Goal: Task Accomplishment & Management: Manage account settings

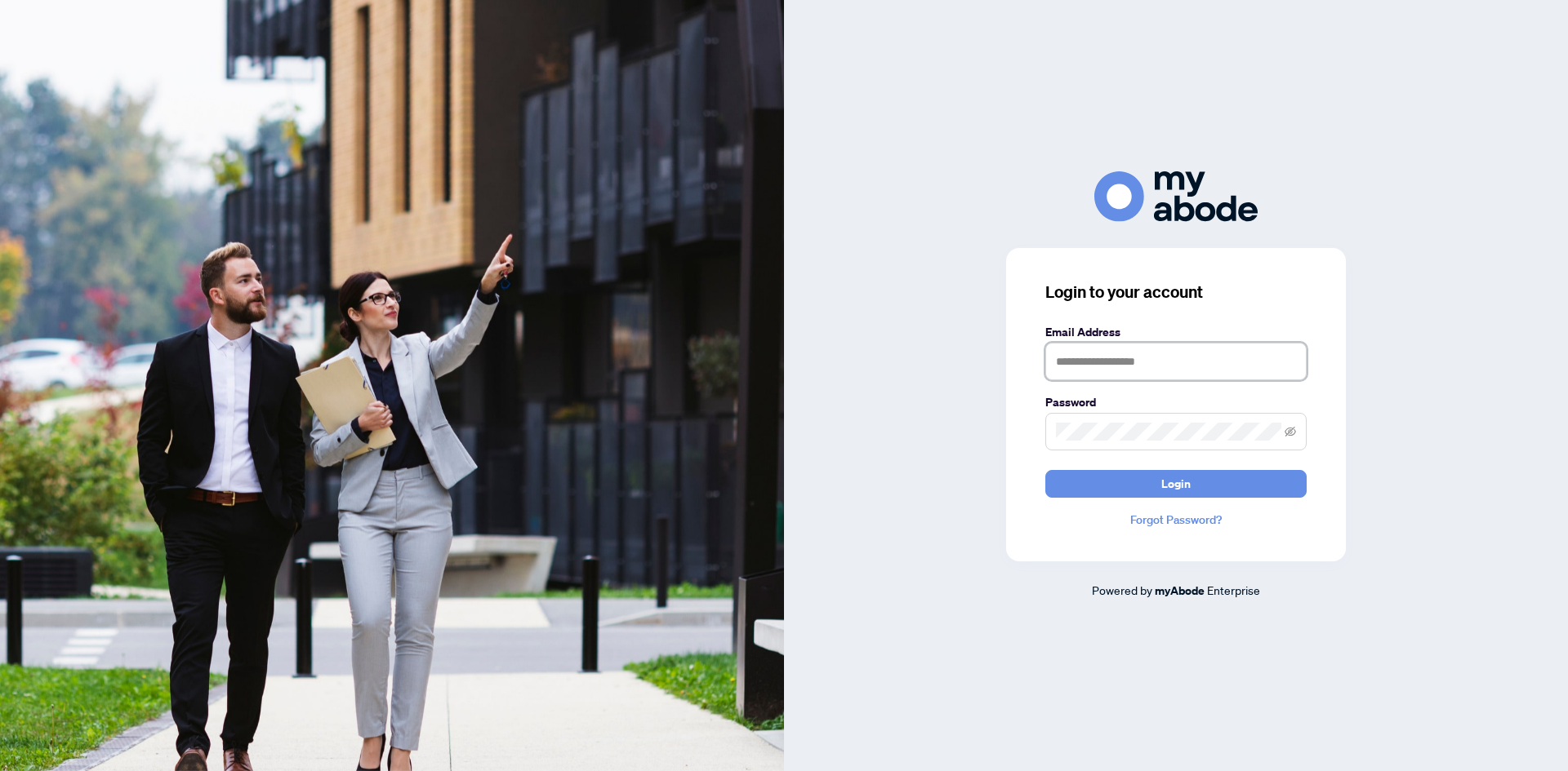
click at [1106, 358] on input "text" at bounding box center [1176, 361] width 261 height 38
type input "**********"
click at [1168, 480] on span "Login" at bounding box center [1176, 484] width 29 height 26
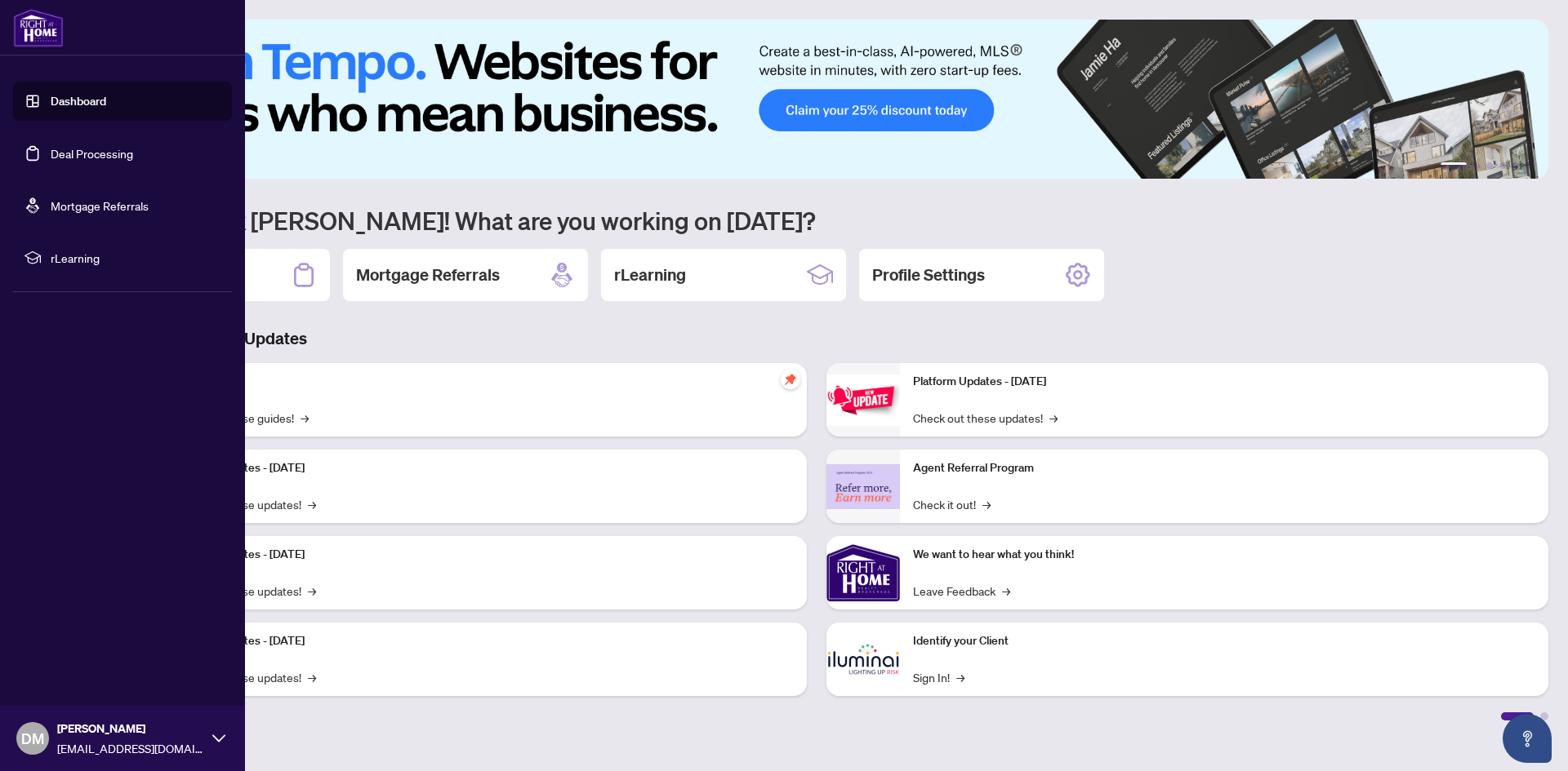
click at [57, 146] on link "Deal Processing" at bounding box center [92, 153] width 82 height 14
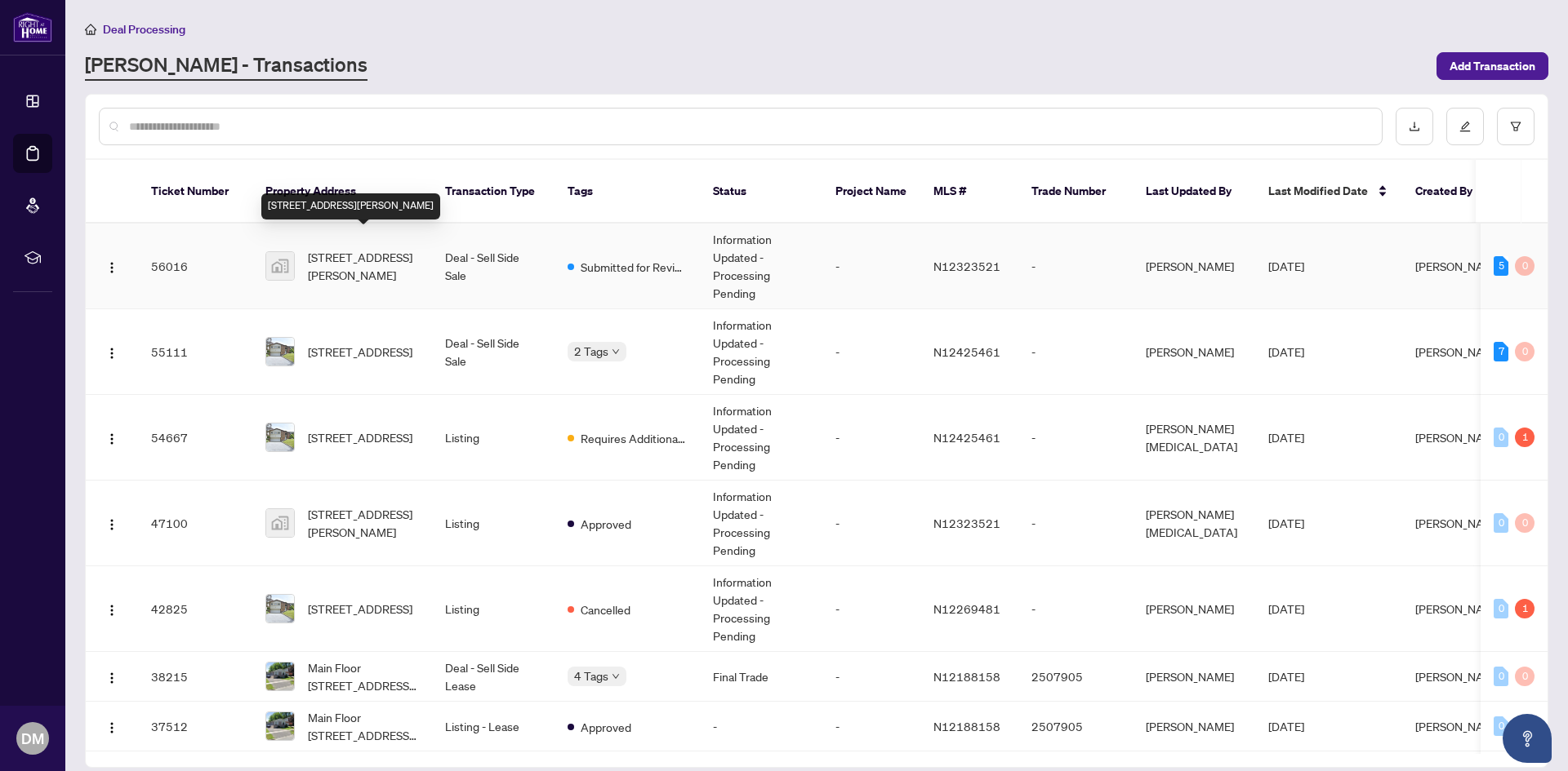
click at [365, 248] on span "[STREET_ADDRESS][PERSON_NAME]" at bounding box center [363, 265] width 111 height 36
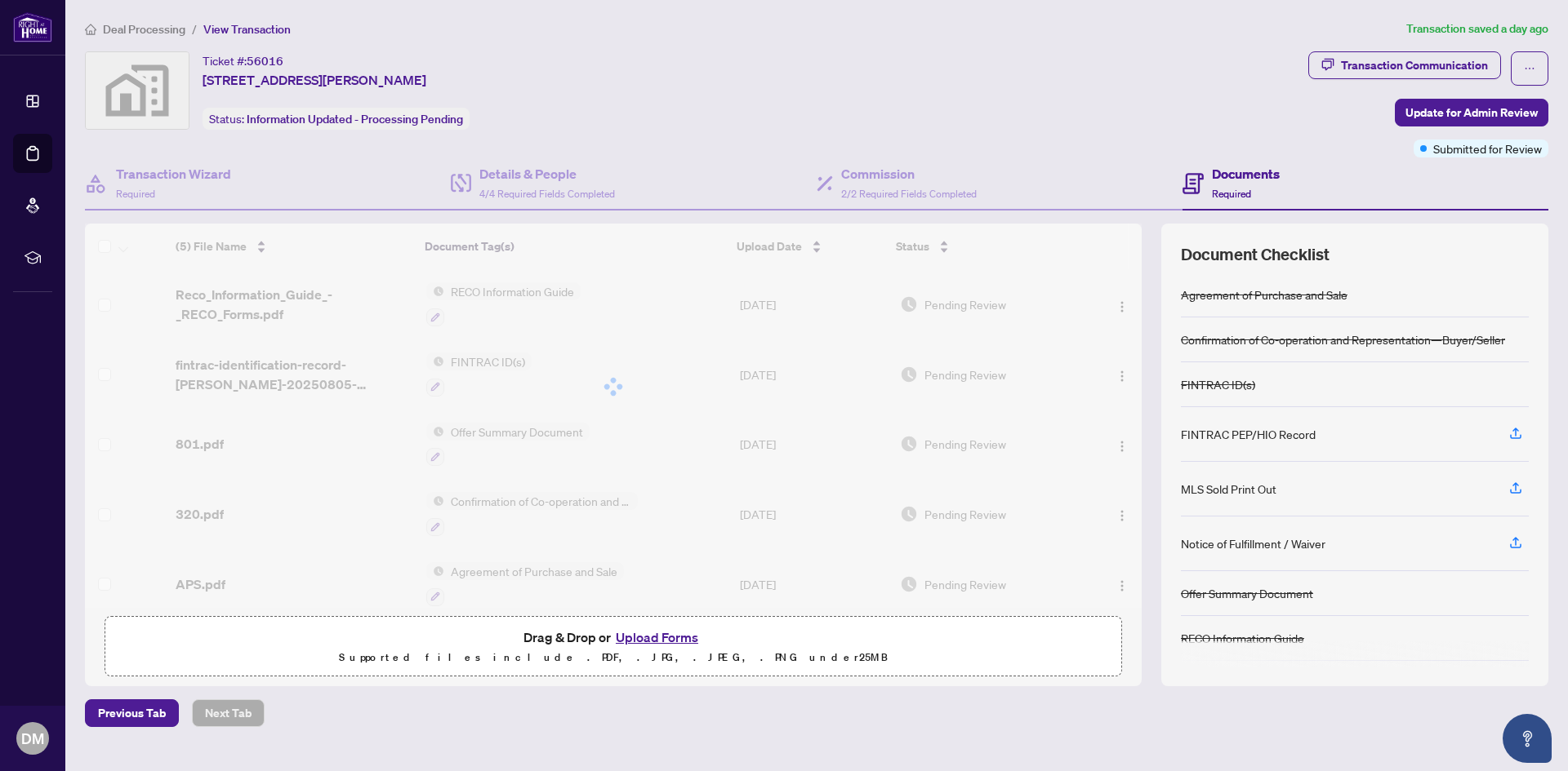
click at [646, 637] on button "Upload Forms" at bounding box center [657, 637] width 92 height 21
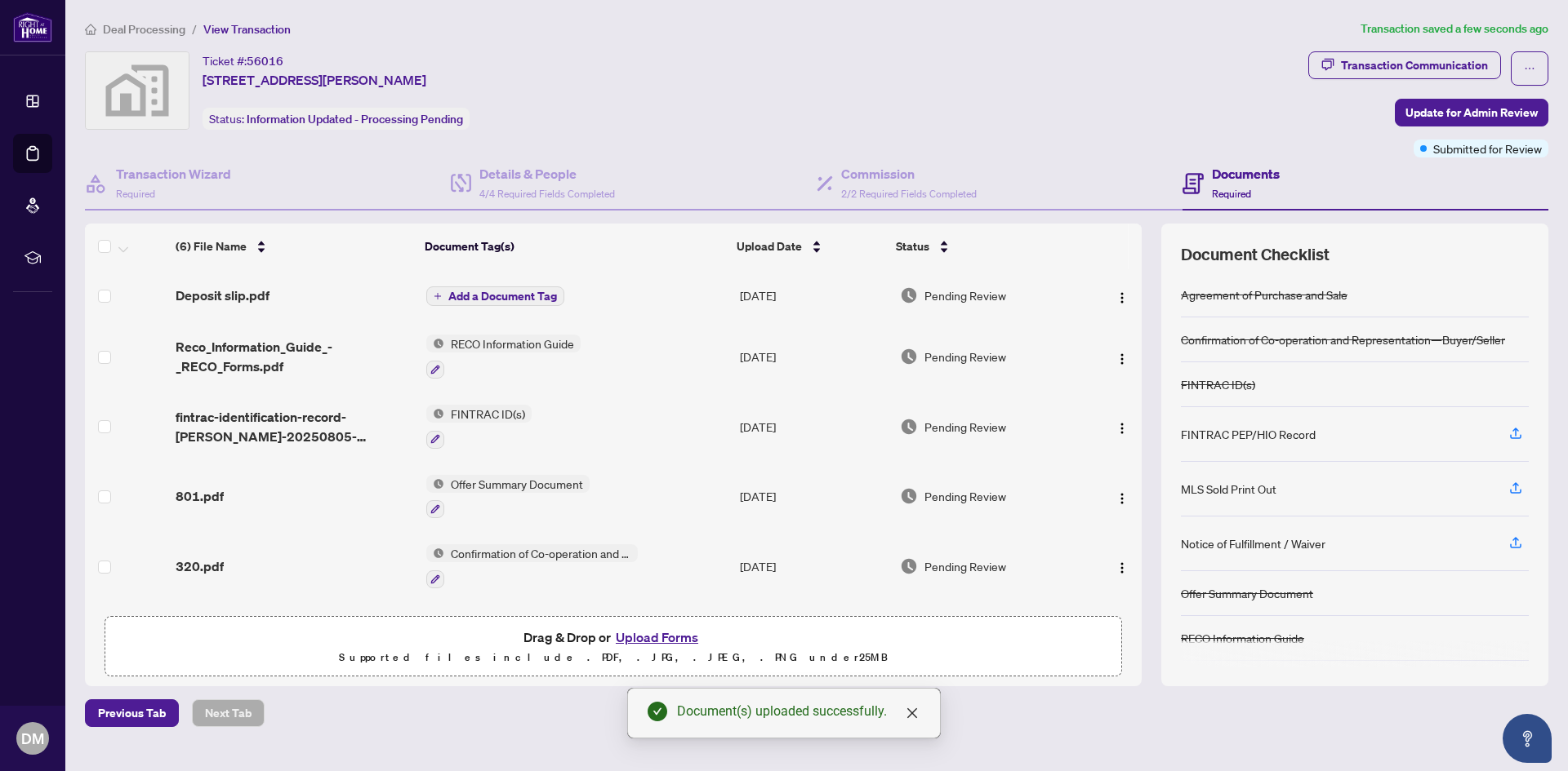
click at [499, 293] on span "Add a Document Tag" at bounding box center [502, 296] width 108 height 12
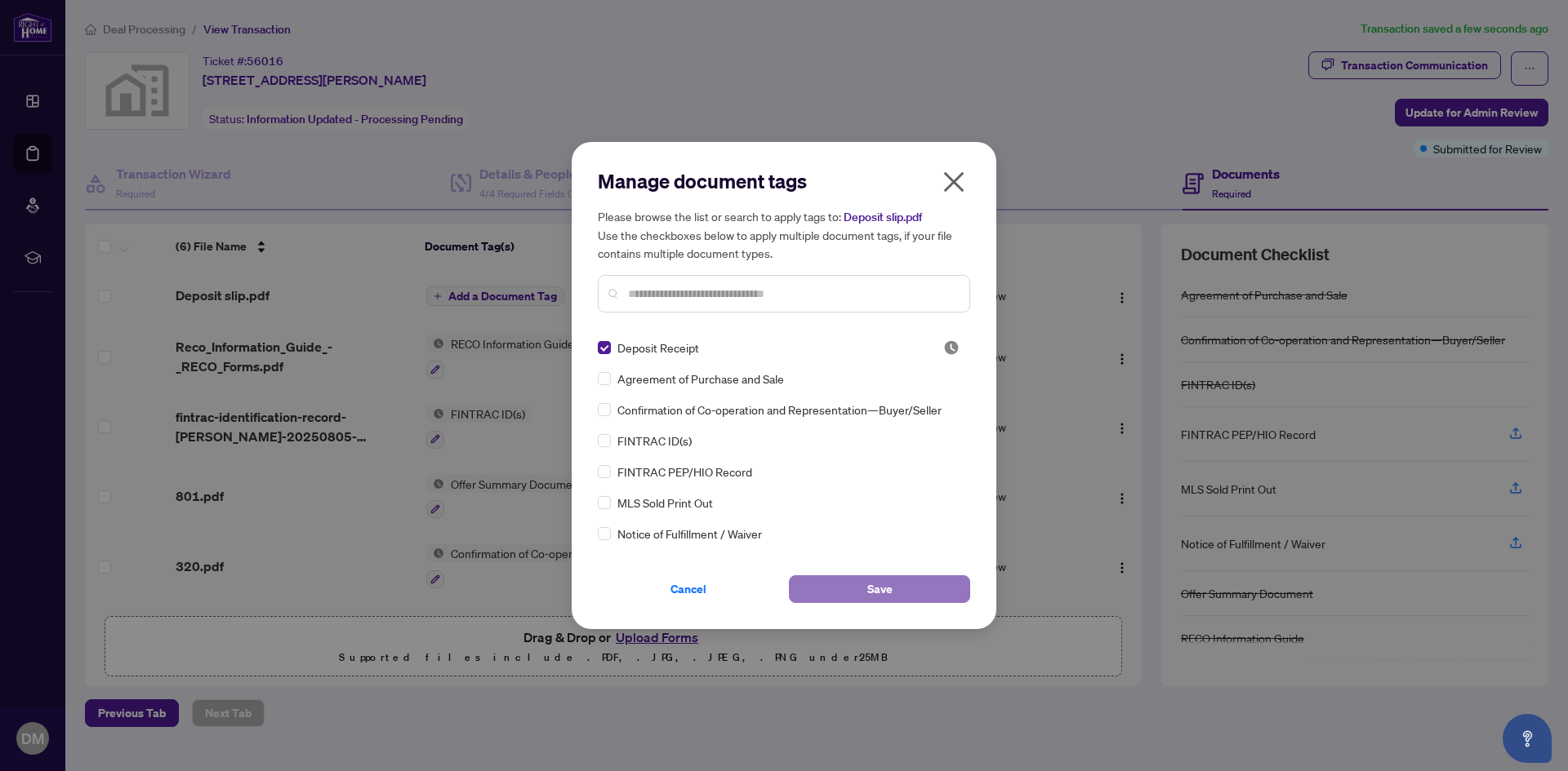
click at [866, 582] on button "Save" at bounding box center [880, 589] width 182 height 28
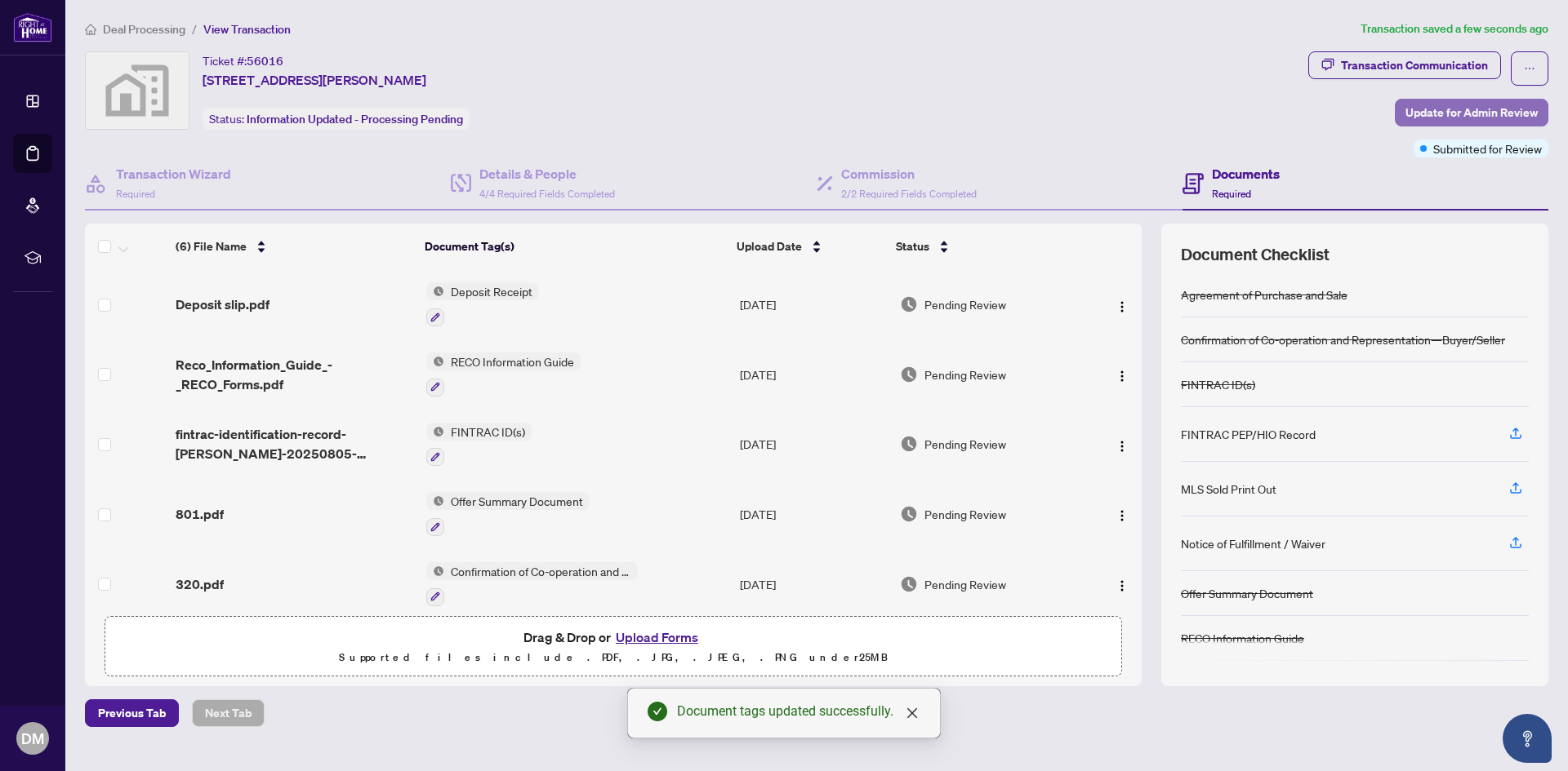
click at [1444, 104] on span "Update for Admin Review" at bounding box center [1471, 113] width 132 height 26
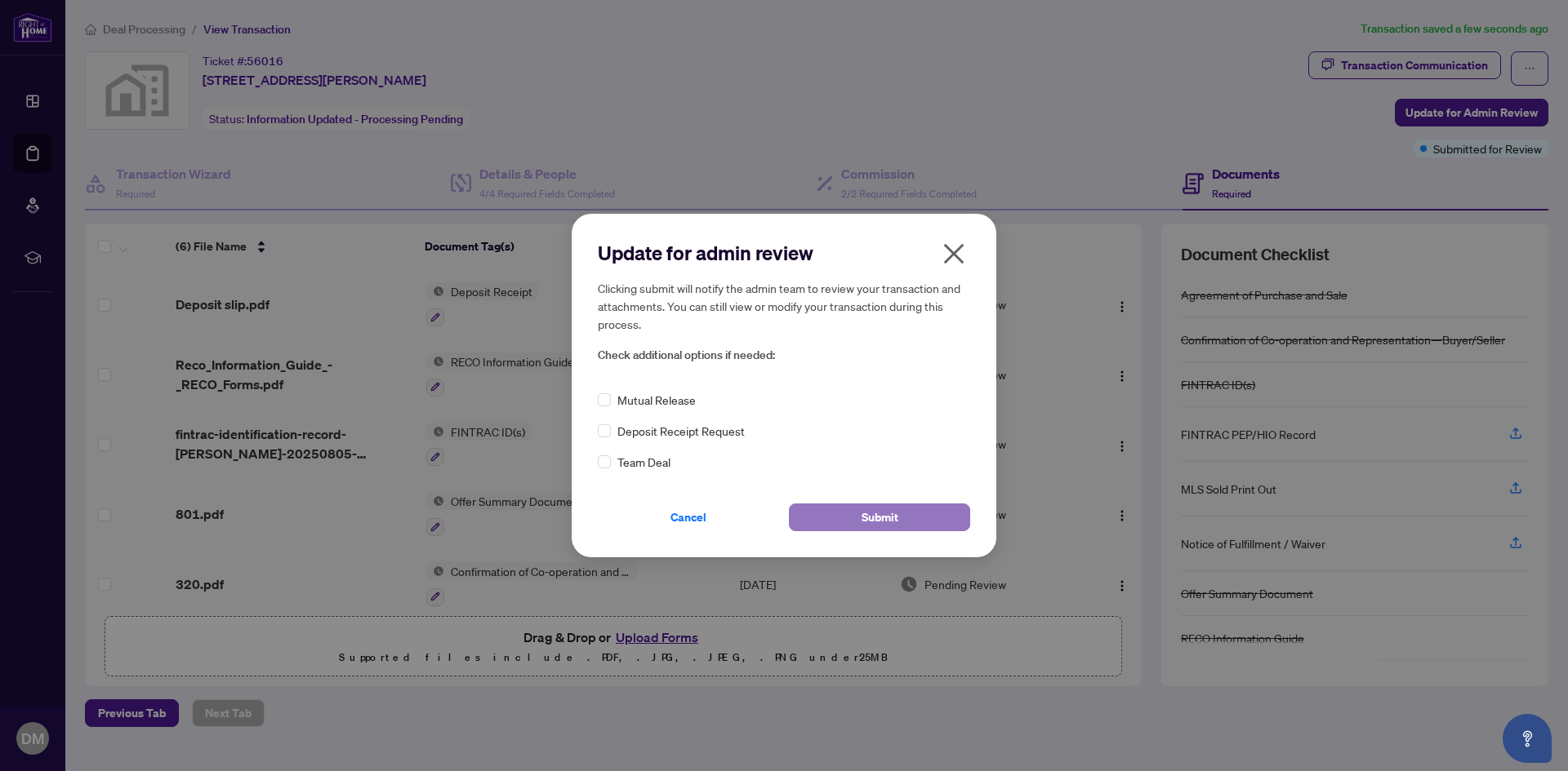
click at [890, 510] on span "Submit" at bounding box center [880, 517] width 37 height 26
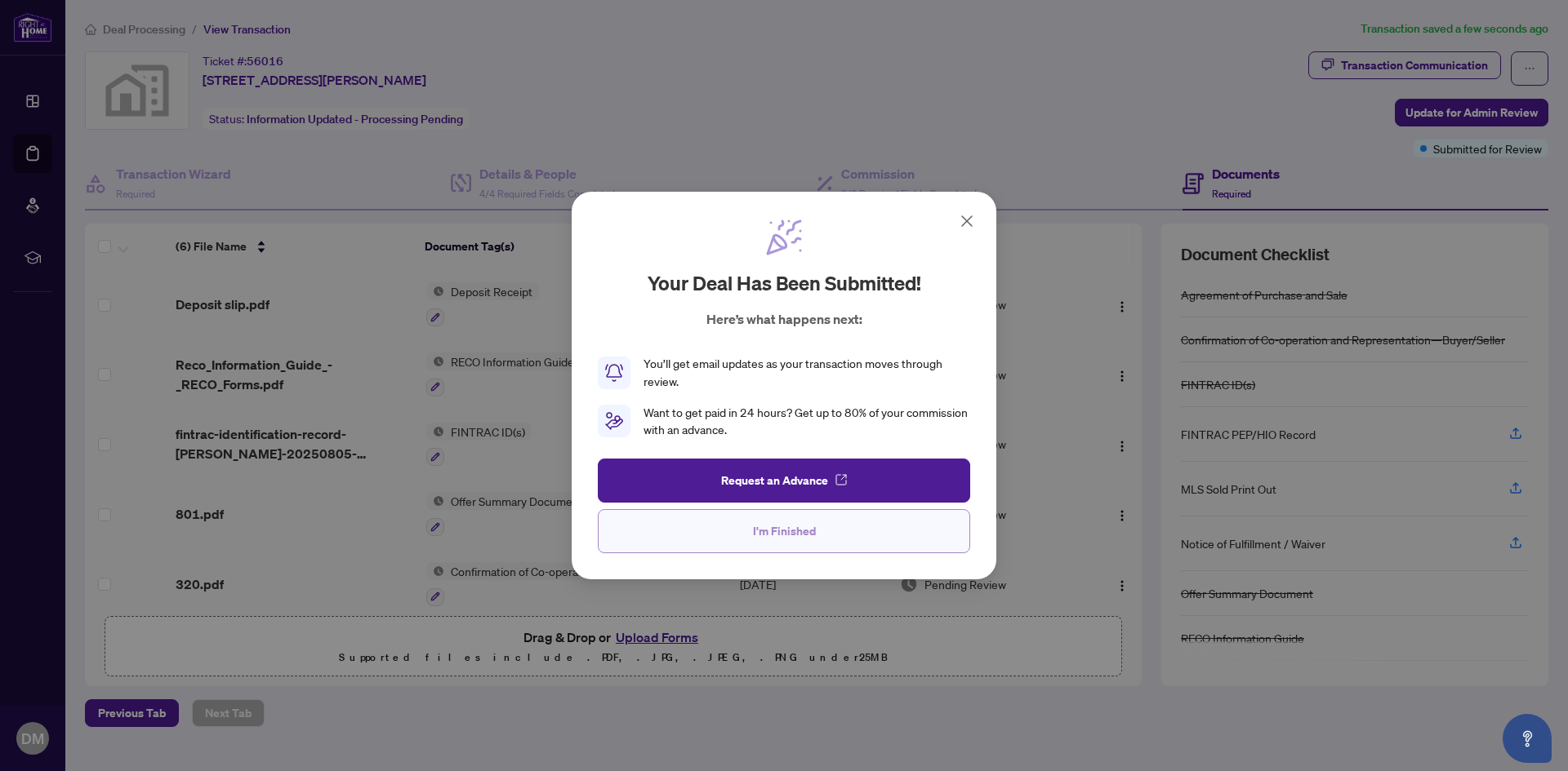
click at [797, 529] on span "I'm Finished" at bounding box center [784, 531] width 63 height 26
